Goal: Transaction & Acquisition: Purchase product/service

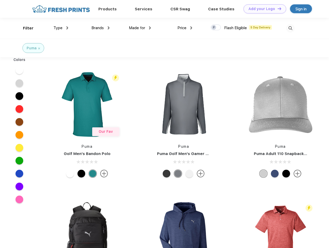
click at [263, 9] on link "Add your Logo Design Tool" at bounding box center [265, 8] width 43 height 9
click at [0, 0] on div "Design Tool" at bounding box center [0, 0] width 0 height 0
click at [277, 9] on link "Add your Logo Design Tool" at bounding box center [265, 8] width 43 height 9
click at [25, 28] on div "Filter" at bounding box center [28, 28] width 11 height 6
click at [61, 28] on span "Type" at bounding box center [58, 28] width 9 height 5
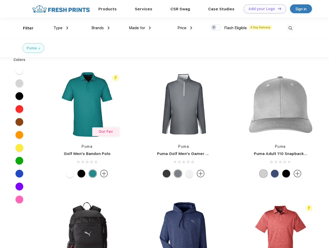
click at [101, 28] on span "Brands" at bounding box center [98, 28] width 12 height 5
click at [140, 28] on span "Made for" at bounding box center [137, 28] width 16 height 5
click at [185, 28] on span "Price" at bounding box center [182, 28] width 9 height 5
click at [216, 28] on div at bounding box center [216, 28] width 10 height 6
click at [214, 28] on input "checkbox" at bounding box center [212, 25] width 3 height 3
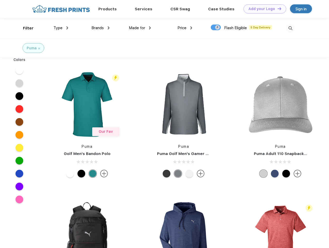
click at [291, 28] on img at bounding box center [291, 28] width 9 height 9
